Goal: Information Seeking & Learning: Learn about a topic

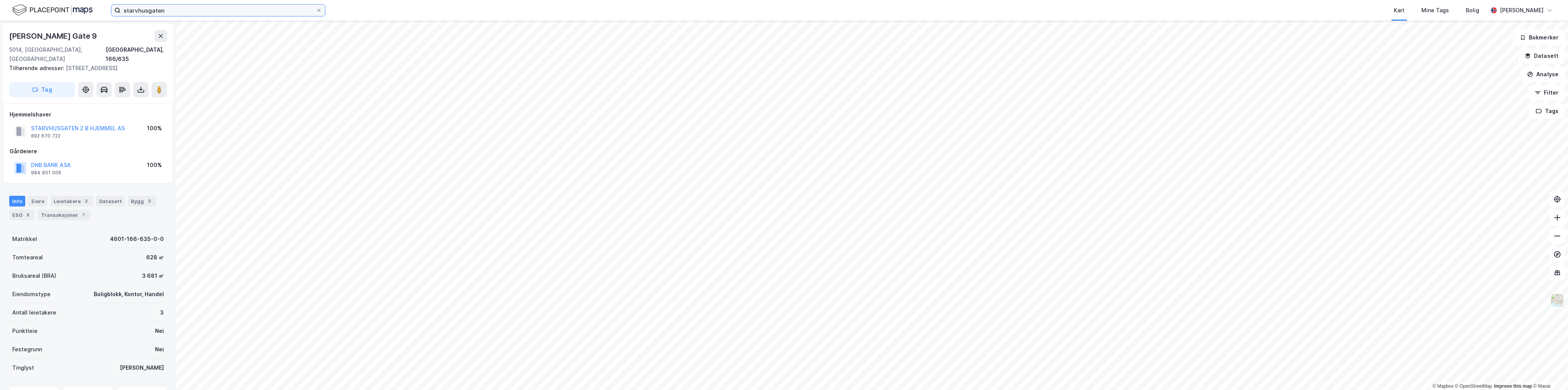
click at [235, 15] on input "starvhusgaten" at bounding box center [218, 10] width 195 height 12
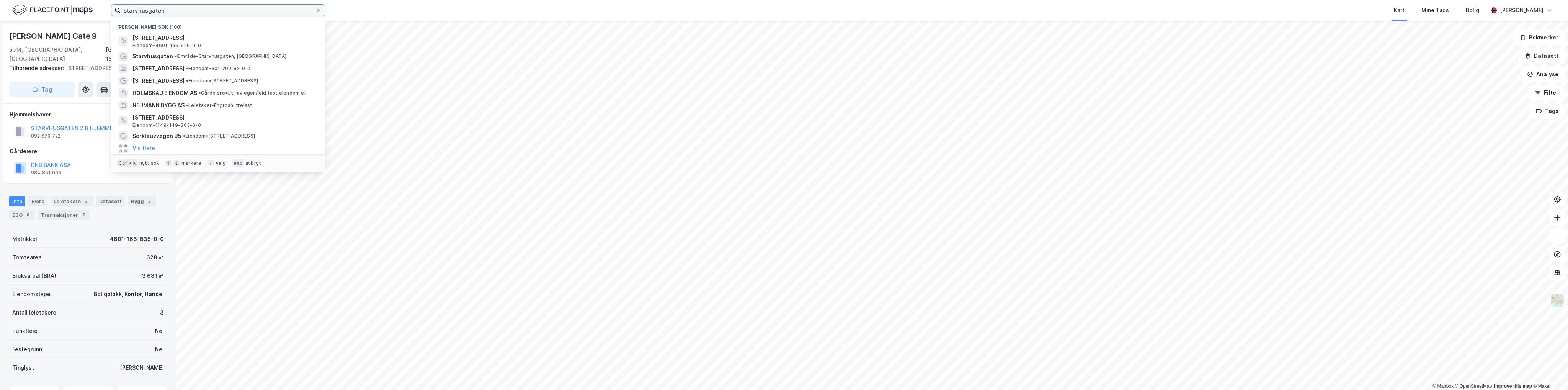
click at [235, 15] on input "starvhusgaten" at bounding box center [218, 10] width 195 height 12
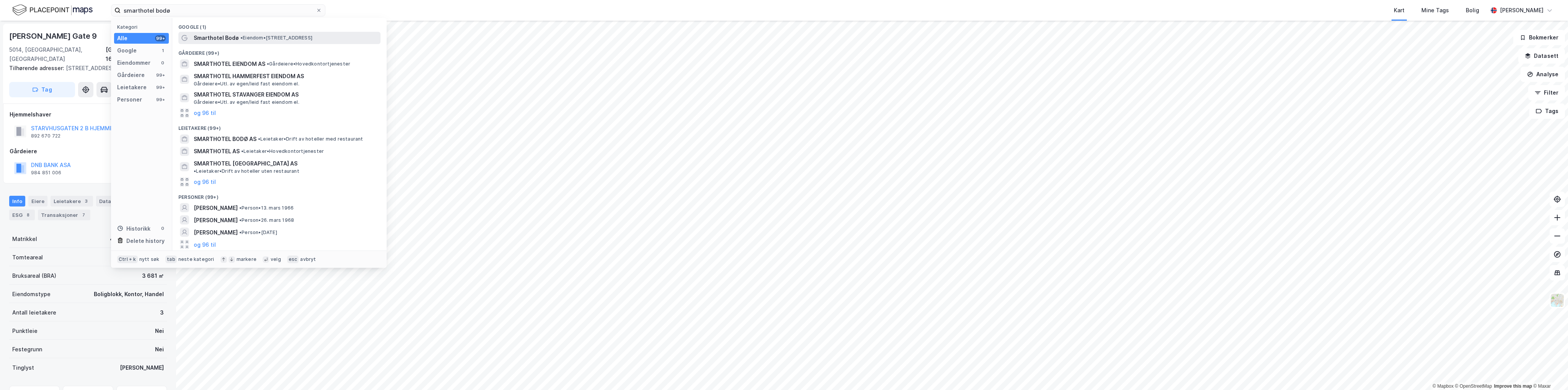
click at [229, 37] on span "Smarthotel Bodø" at bounding box center [216, 38] width 45 height 9
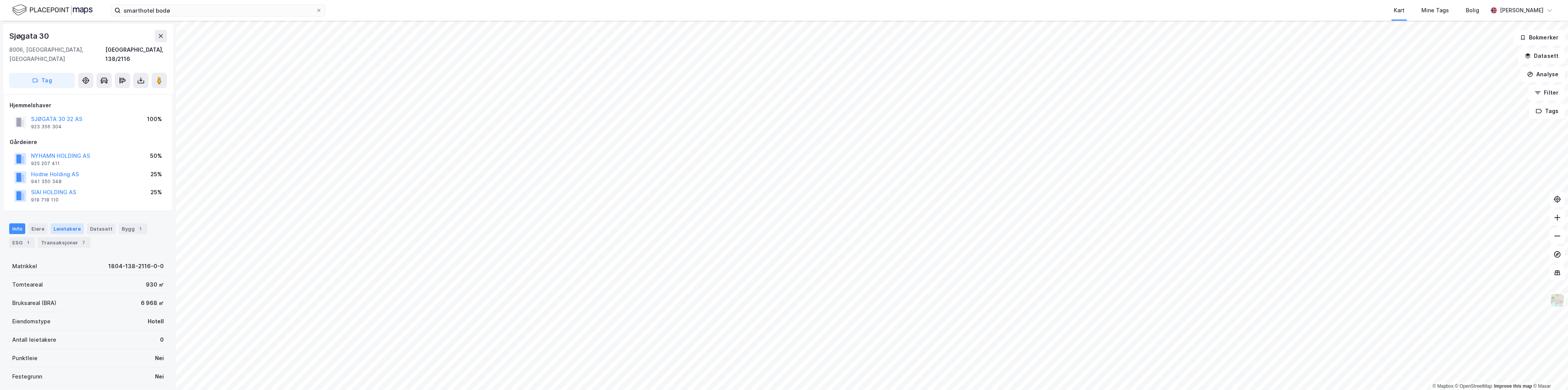
click at [55, 224] on div "Leietakere" at bounding box center [67, 229] width 33 height 11
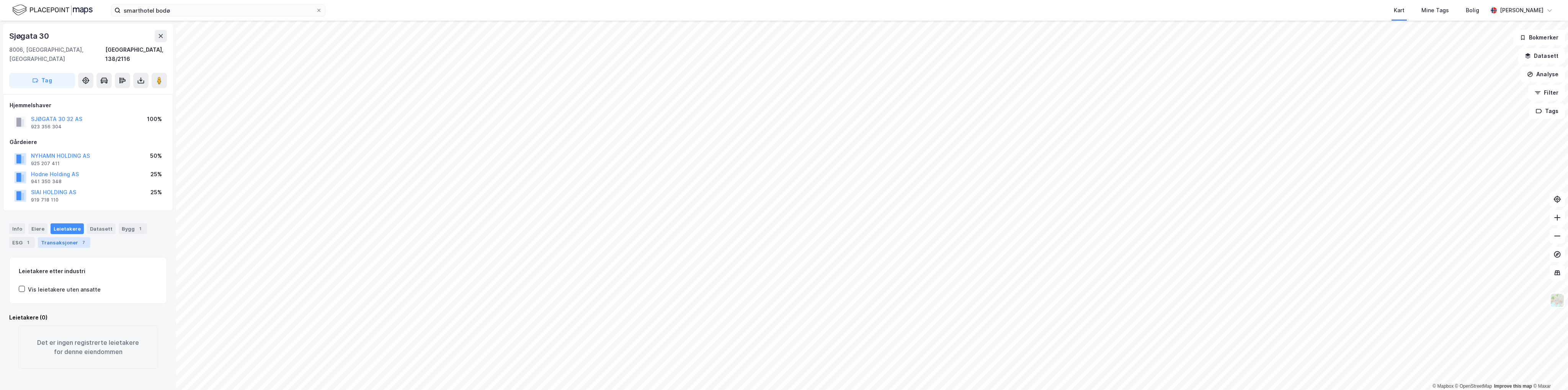
click at [55, 237] on div "Transaksjoner 7" at bounding box center [64, 243] width 52 height 11
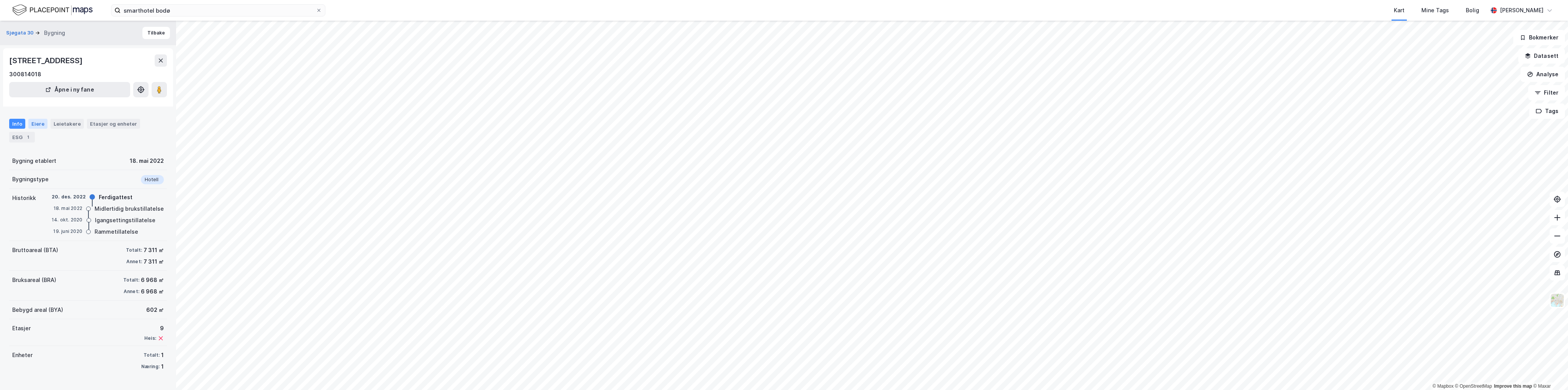
click at [35, 126] on div "Eiere" at bounding box center [38, 124] width 19 height 10
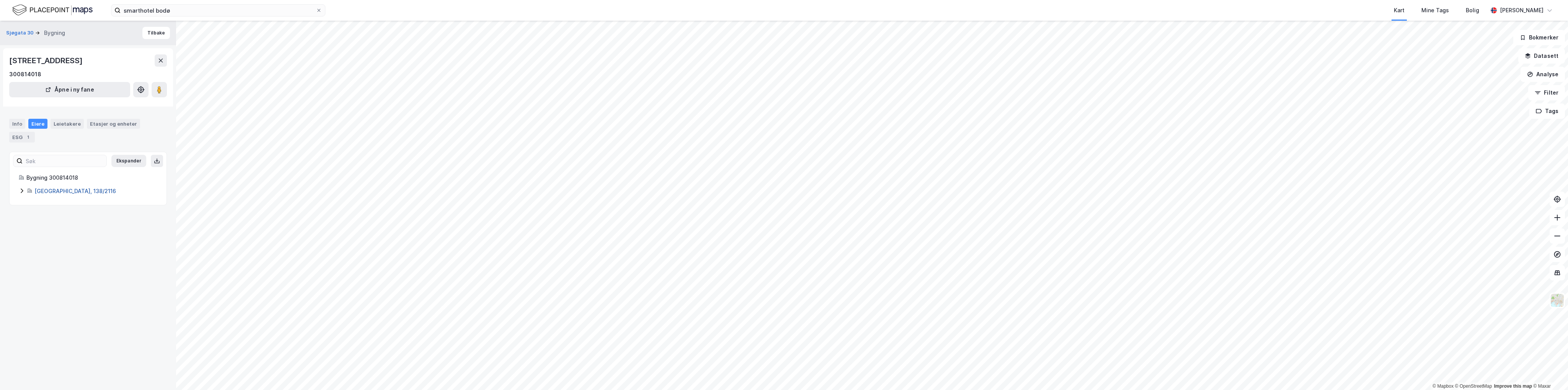
click at [59, 188] on link "Bodø, 138/2116" at bounding box center [75, 191] width 82 height 7
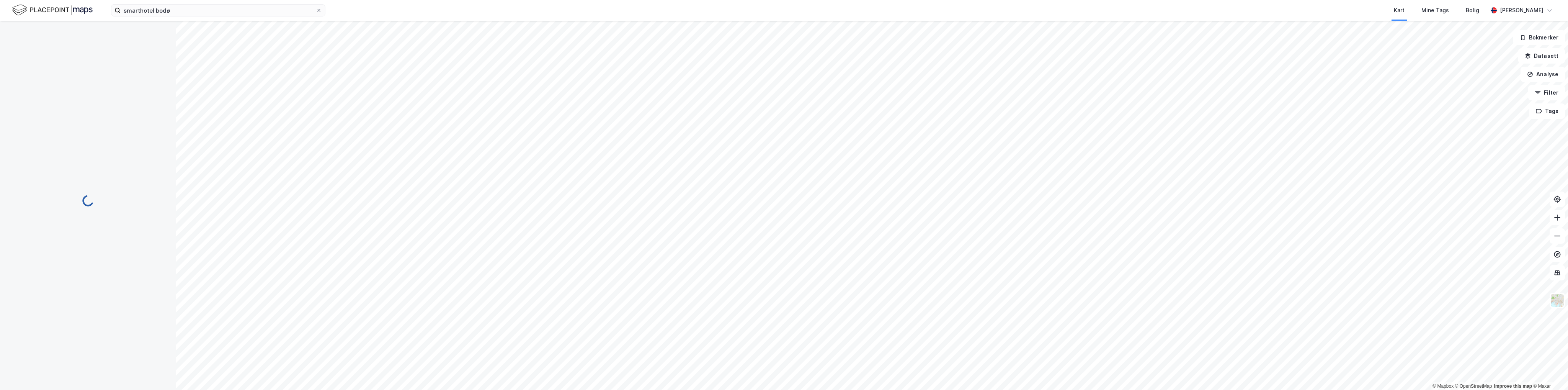
scroll to position [2, 0]
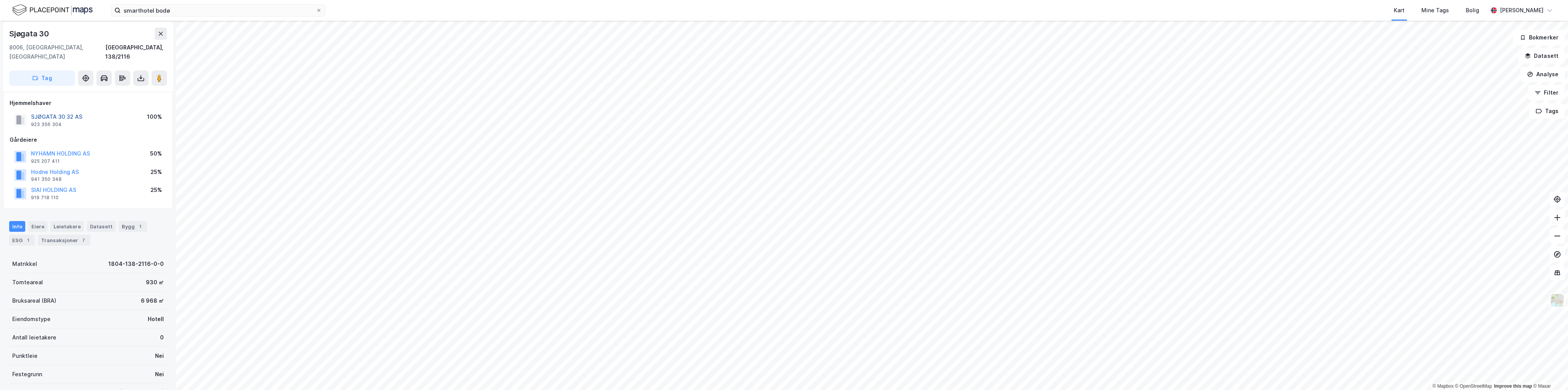
click at [68, 112] on div "SJØGATA 30 32 AS" at bounding box center [57, 116] width 51 height 9
click at [0, 0] on button "SJØGATA 30 32 AS" at bounding box center [0, 0] width 0 height 0
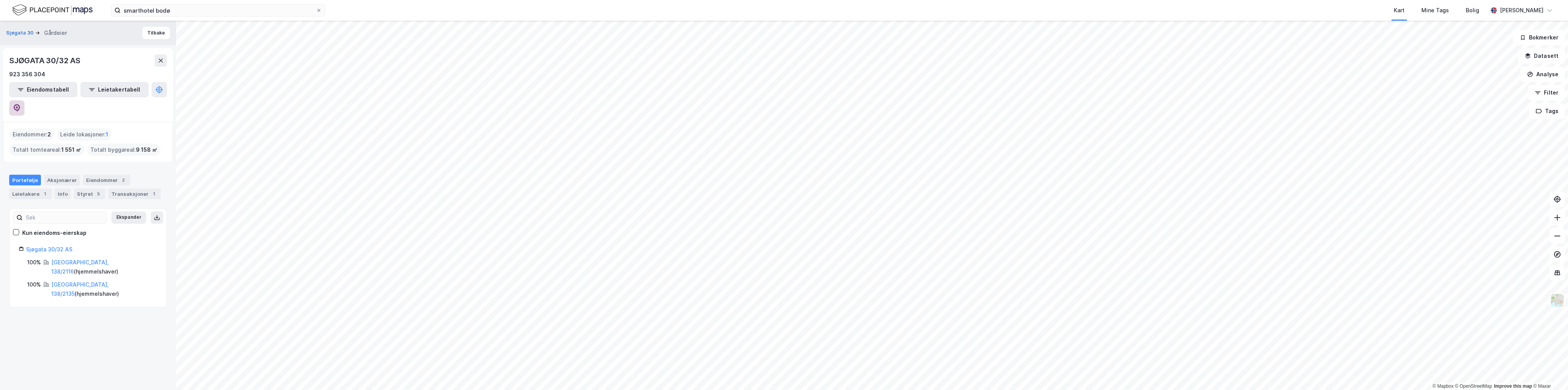
click at [24, 101] on button at bounding box center [16, 108] width 15 height 15
click at [166, 8] on input "smarthotel bodø" at bounding box center [218, 10] width 195 height 12
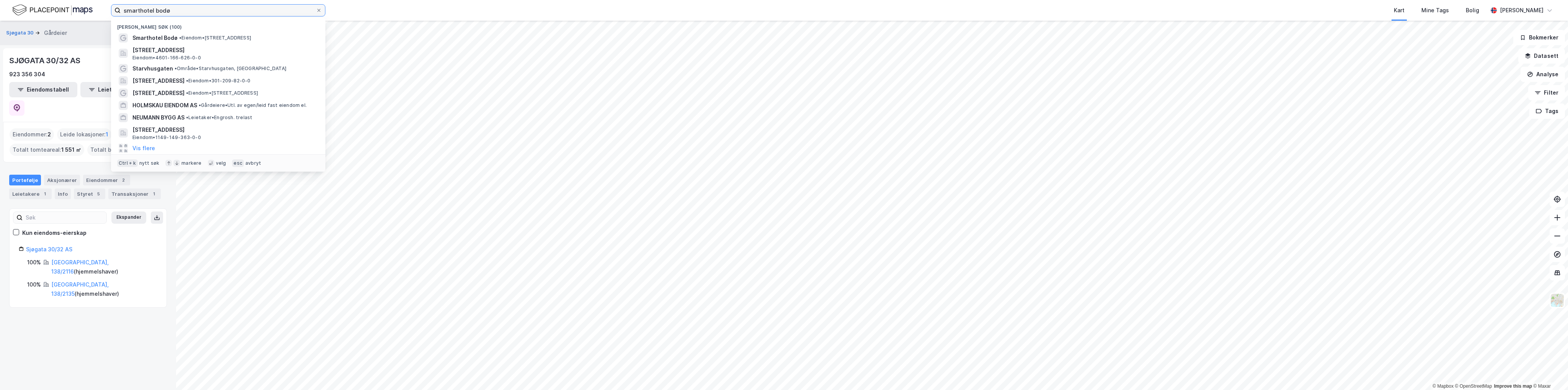
click at [166, 8] on input "smarthotel bodø" at bounding box center [218, 10] width 195 height 12
type input "bjørsnatadmyra"
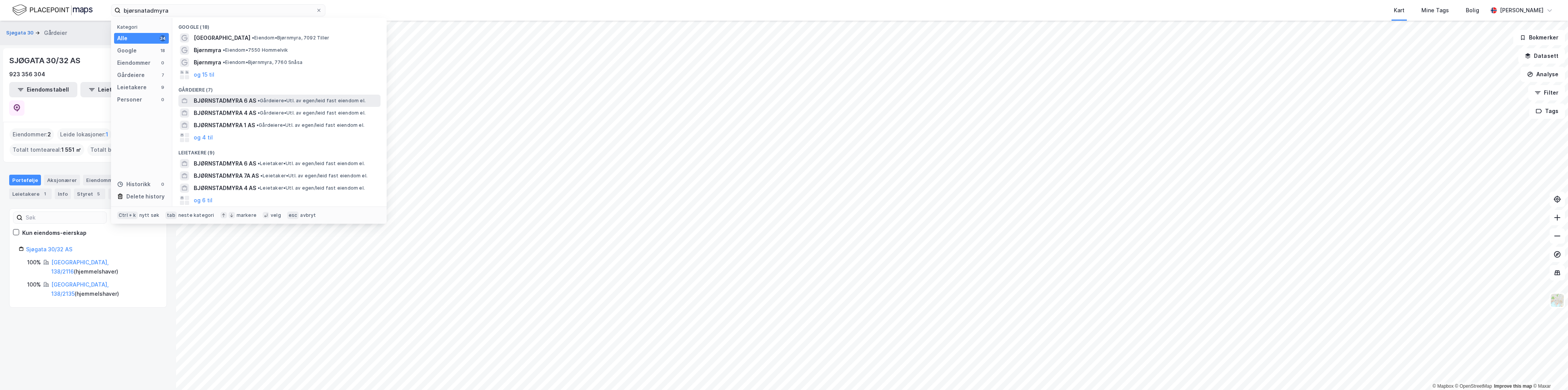
click at [234, 104] on span "BJØRNSTADMYRA 6 AS" at bounding box center [225, 101] width 63 height 9
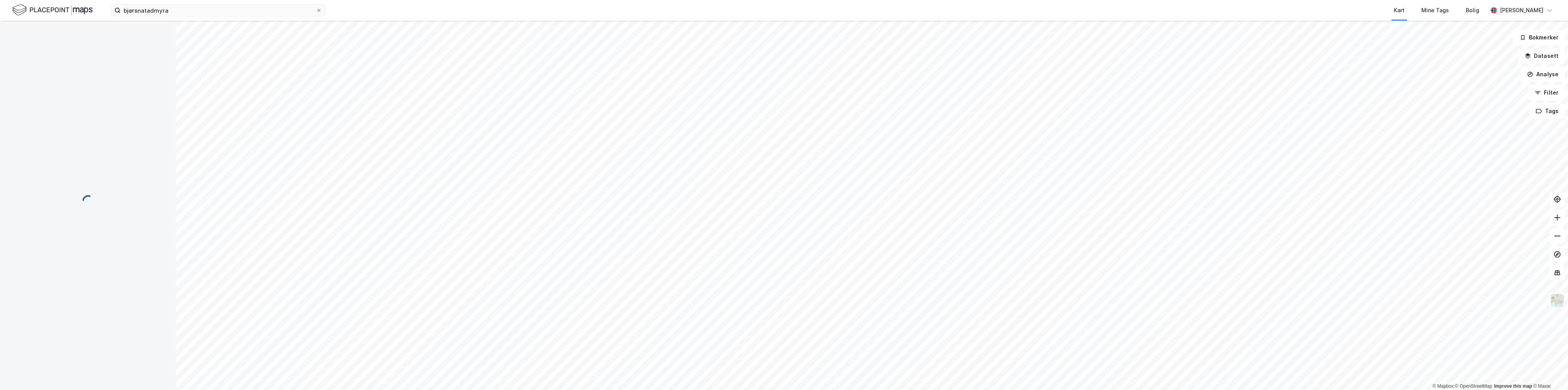
scroll to position [2, 0]
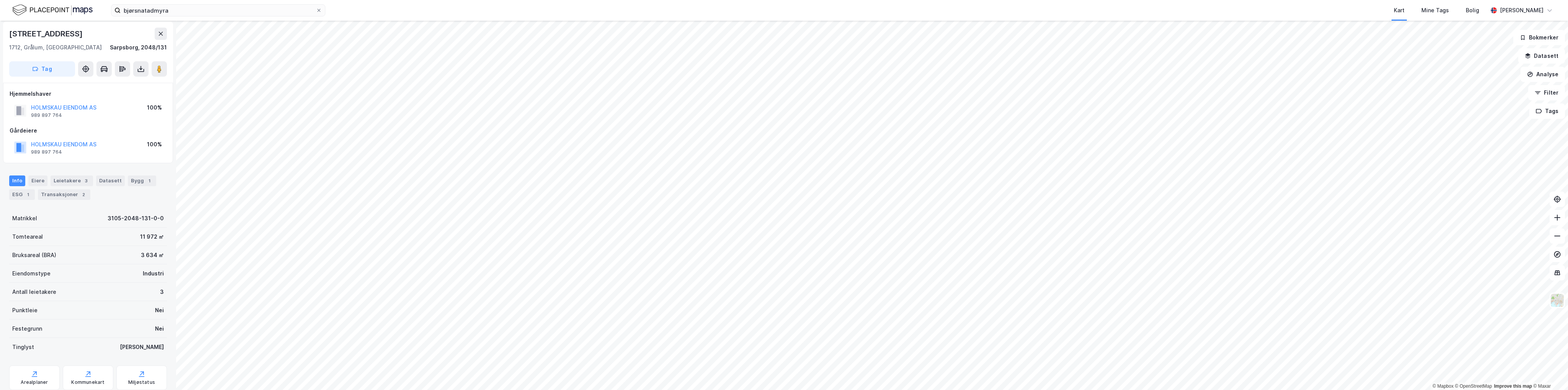
scroll to position [2, 0]
click at [82, 182] on div "3" at bounding box center [86, 181] width 8 height 8
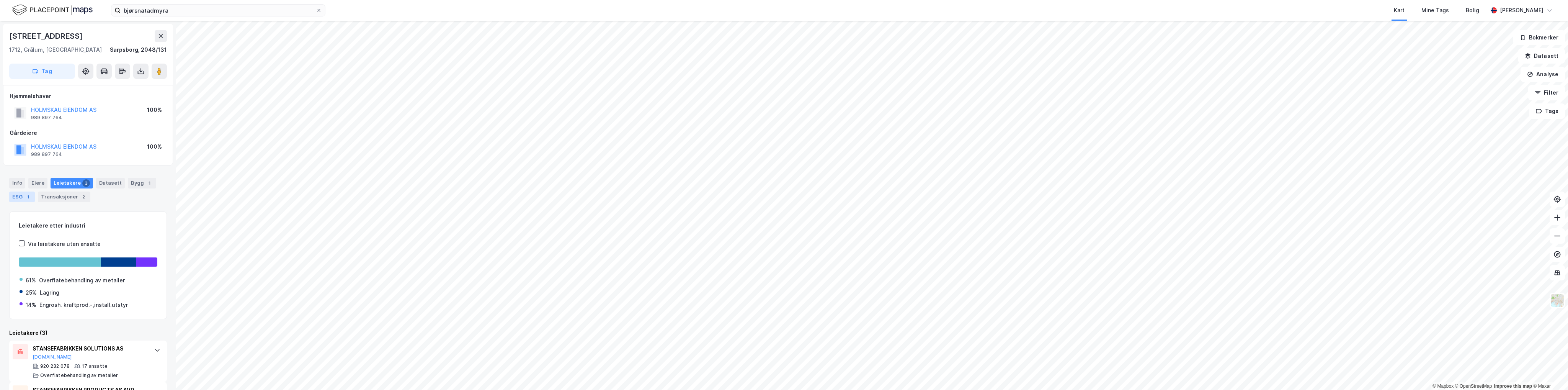
click at [19, 198] on div "ESG 1" at bounding box center [22, 197] width 26 height 11
